Goal: Information Seeking & Learning: Learn about a topic

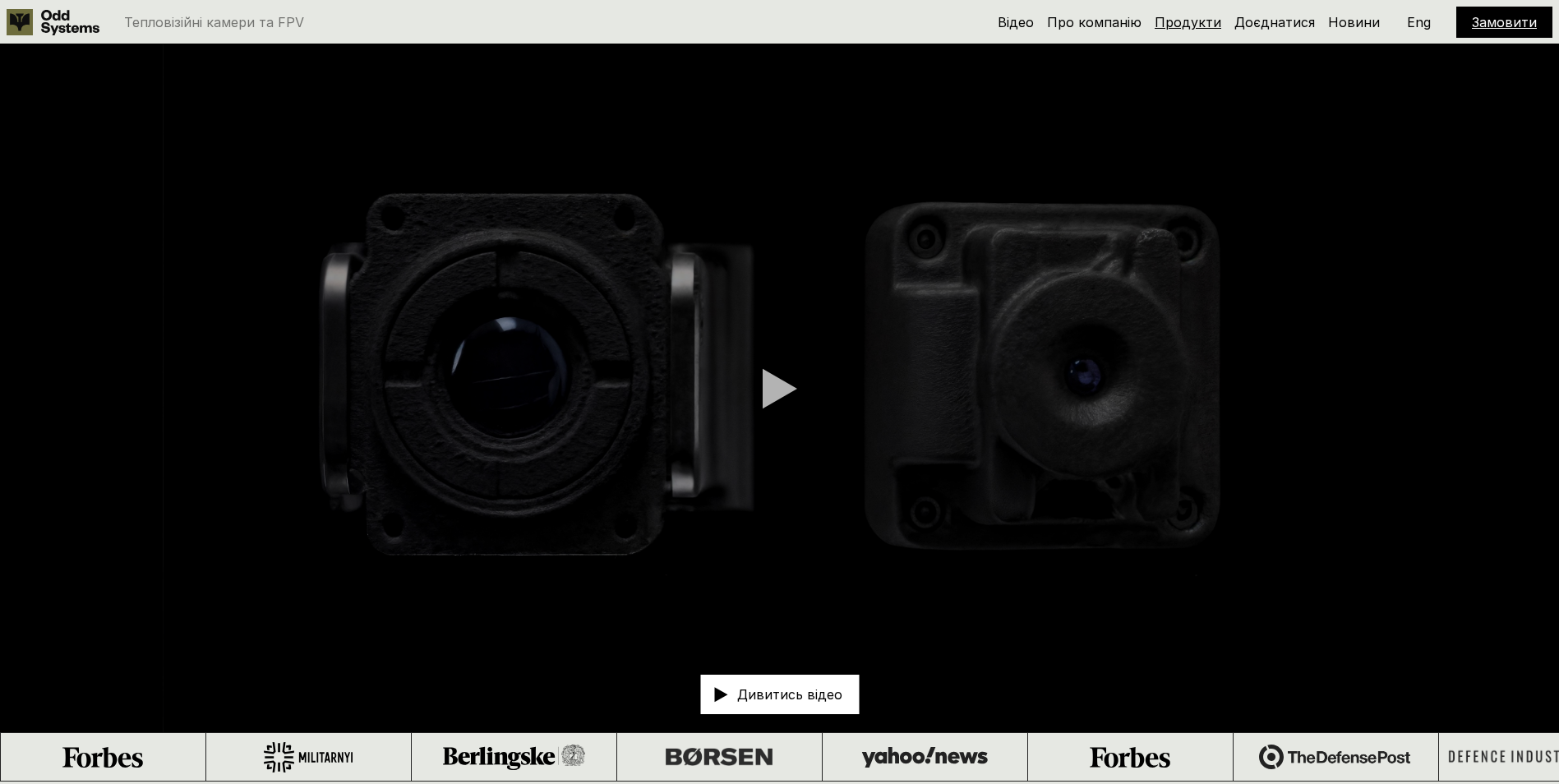
click at [1184, 21] on link "Продукти" at bounding box center [1188, 22] width 67 height 17
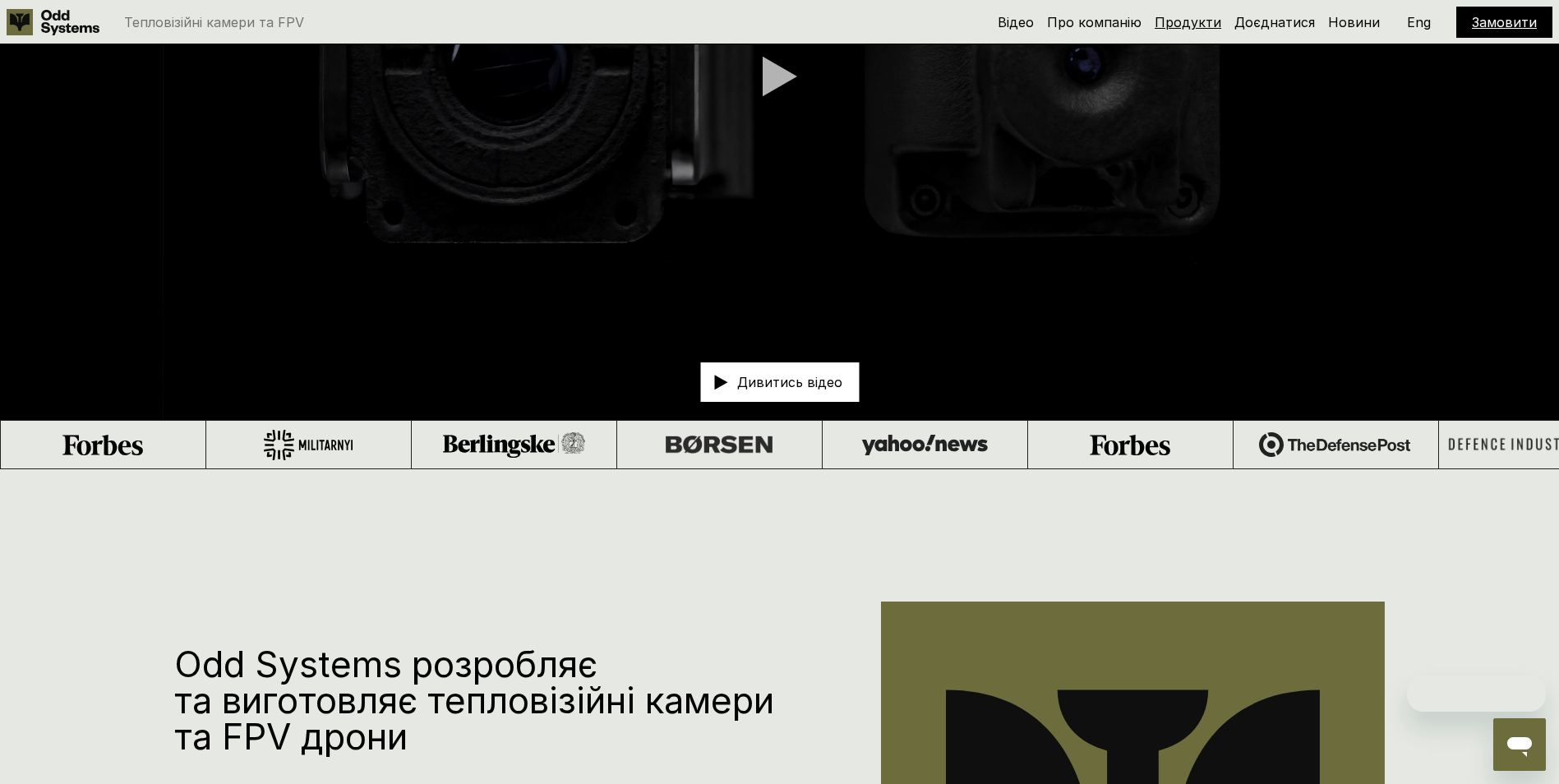
scroll to position [719, 0]
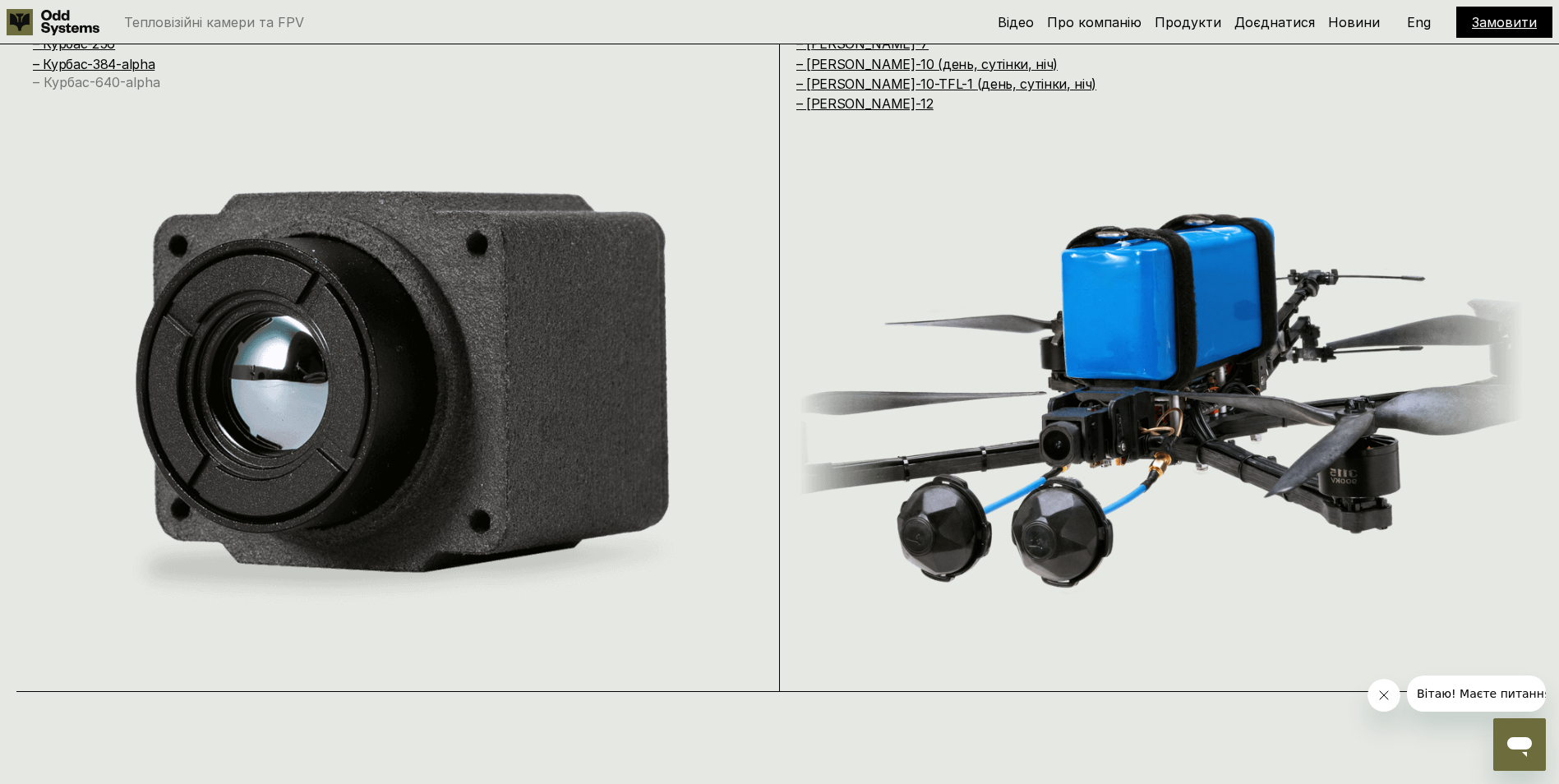
click at [137, 85] on link "– Курбас-640-alpha" at bounding box center [97, 82] width 128 height 17
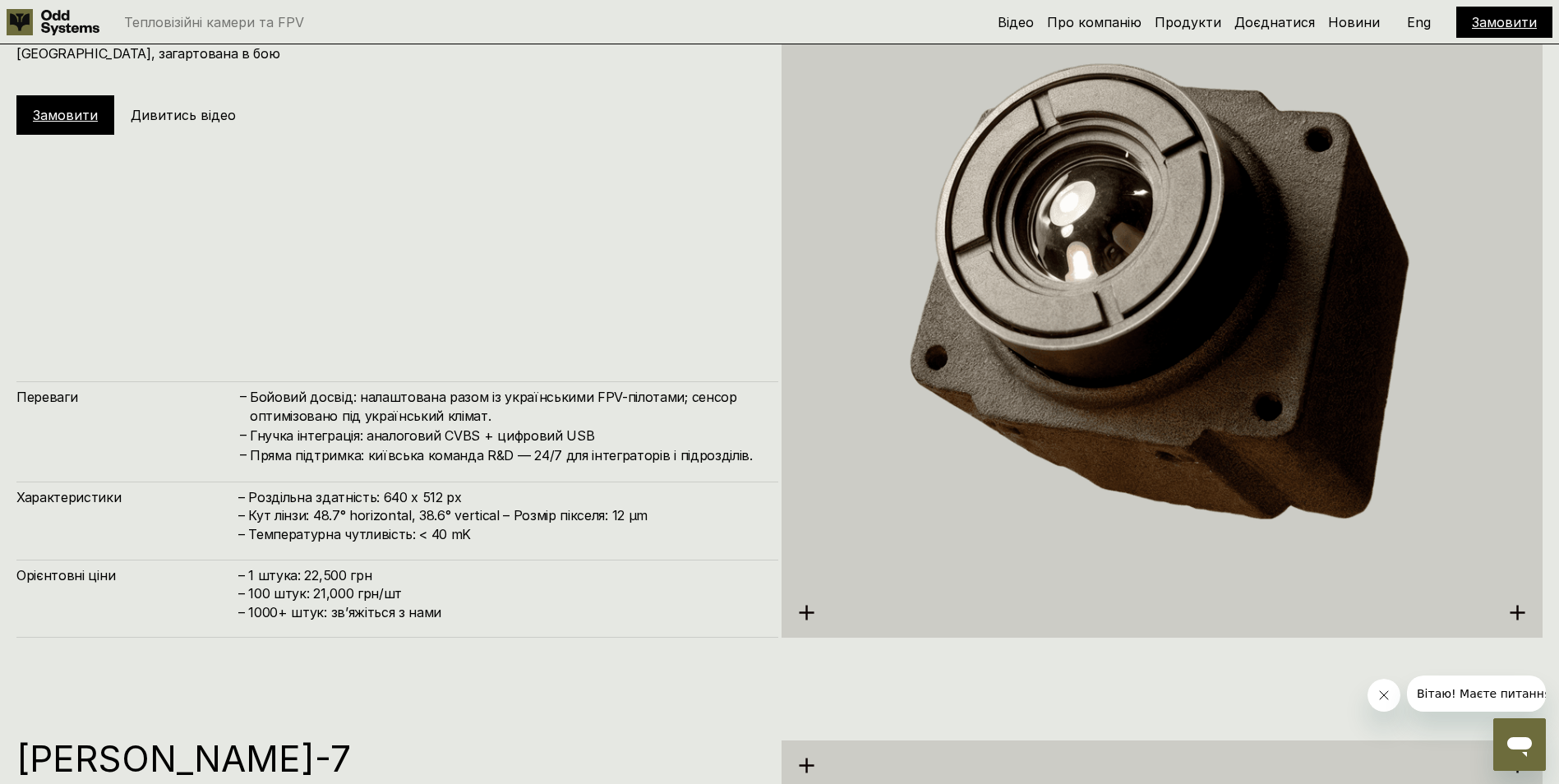
scroll to position [4014, 0]
click at [380, 494] on h4 "– Роздільна здатність: 640 x 512 px – Кут лінзи: 48.7° horizontal, 38.6° vertic…" at bounding box center [500, 514] width 523 height 55
copy h4 "– Роздільна здатність: 640 x 512 px"
